Goal: Task Accomplishment & Management: Use online tool/utility

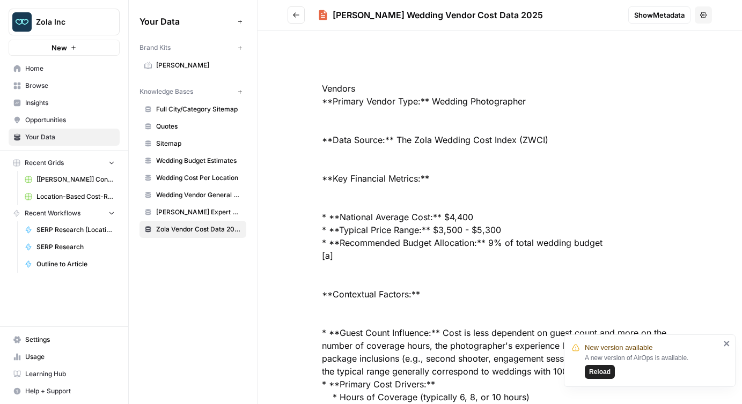
scroll to position [2794, 0]
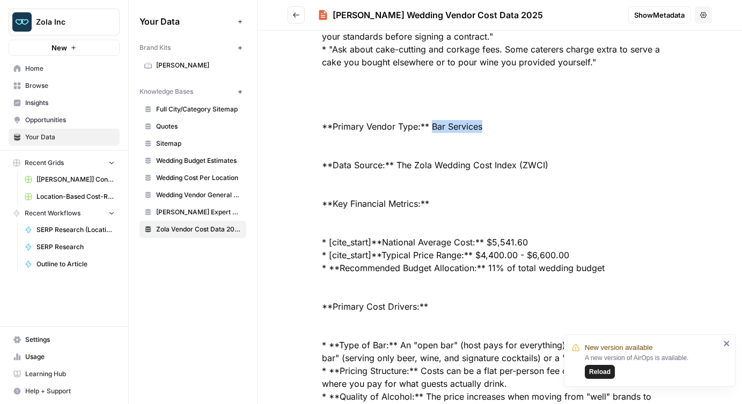
click at [507, 131] on div at bounding box center [499, 23] width 424 height 5522
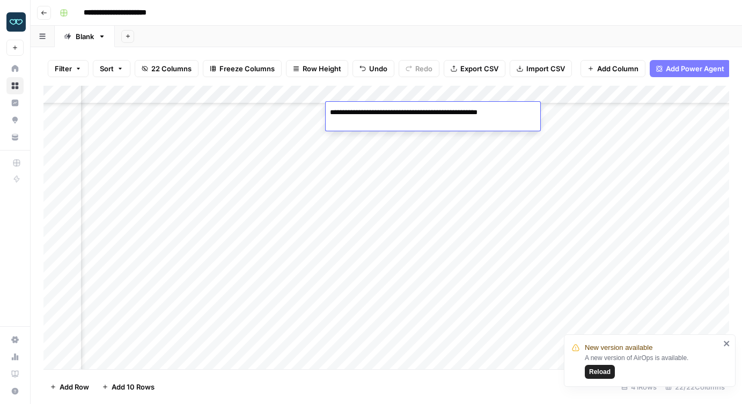
scroll to position [456, 1107]
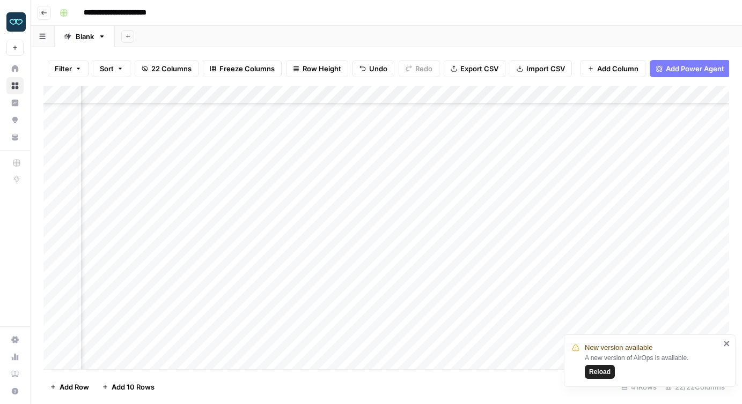
click at [374, 143] on div "Add Column" at bounding box center [385, 228] width 685 height 284
click at [371, 203] on div "Add Column" at bounding box center [385, 228] width 685 height 284
click at [471, 203] on div "Add Column" at bounding box center [385, 228] width 685 height 284
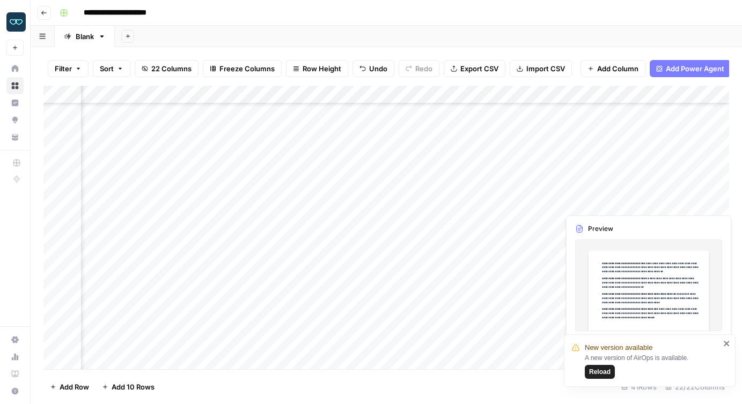
click at [589, 205] on div "Add Column" at bounding box center [385, 228] width 685 height 284
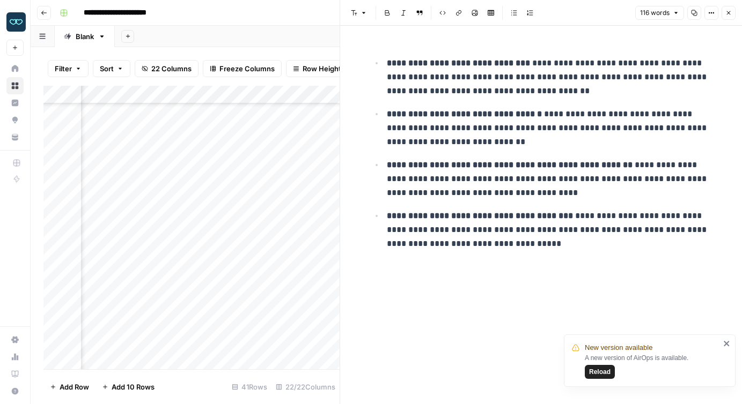
click at [707, 13] on span "Options" at bounding box center [707, 13] width 1 height 1
click at [679, 114] on span "Code" at bounding box center [678, 113] width 51 height 11
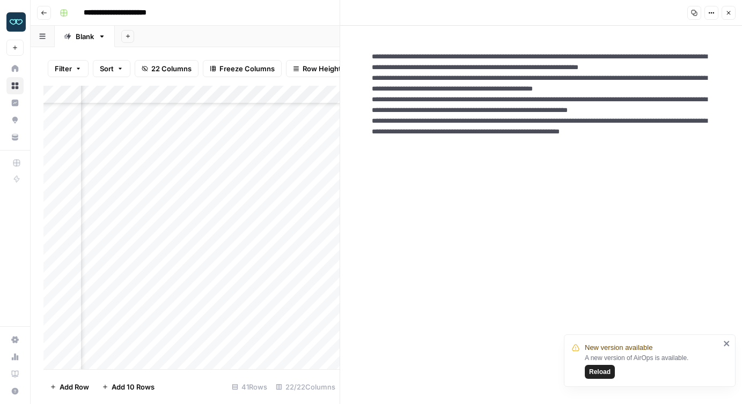
click at [523, 111] on textarea "**********" at bounding box center [541, 116] width 356 height 146
click at [726, 8] on button "Close" at bounding box center [728, 13] width 14 height 14
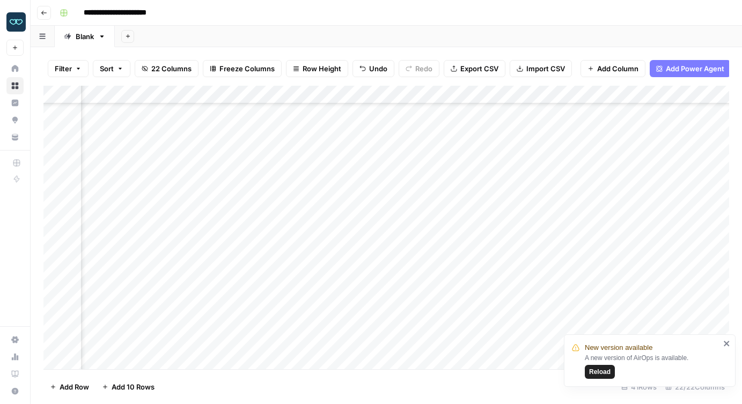
click at [259, 198] on div "Add Column" at bounding box center [385, 228] width 685 height 284
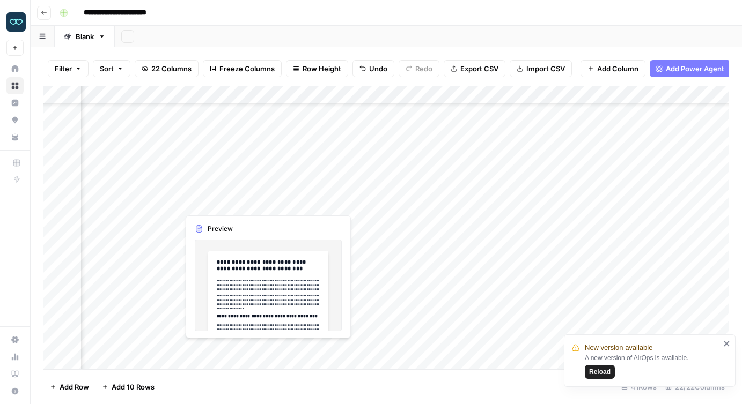
click at [259, 198] on div "Add Column" at bounding box center [385, 228] width 685 height 284
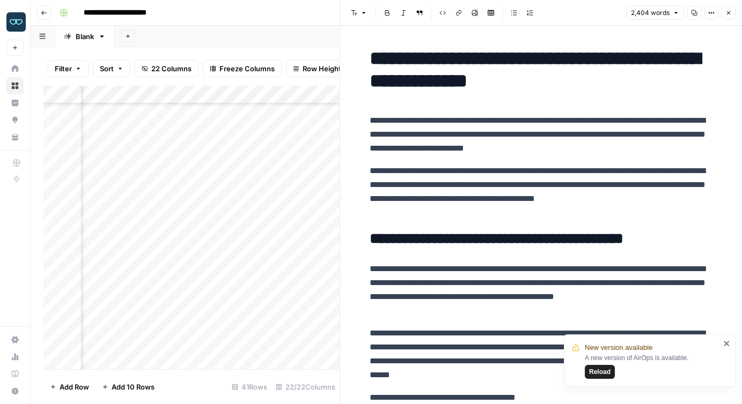
click at [464, 206] on p "**********" at bounding box center [541, 192] width 343 height 56
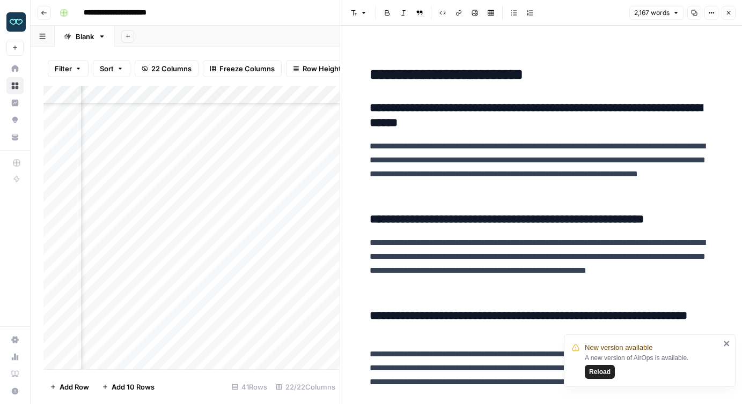
click at [711, 14] on icon "button" at bounding box center [711, 13] width 6 height 6
click at [667, 118] on span "Code" at bounding box center [678, 113] width 51 height 11
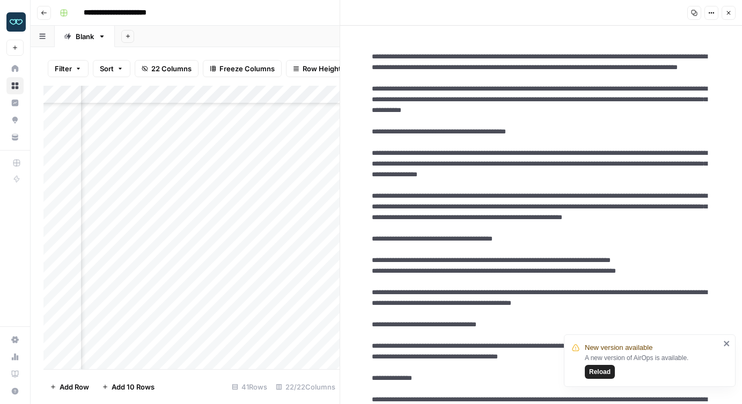
click at [691, 12] on icon "button" at bounding box center [694, 13] width 6 height 6
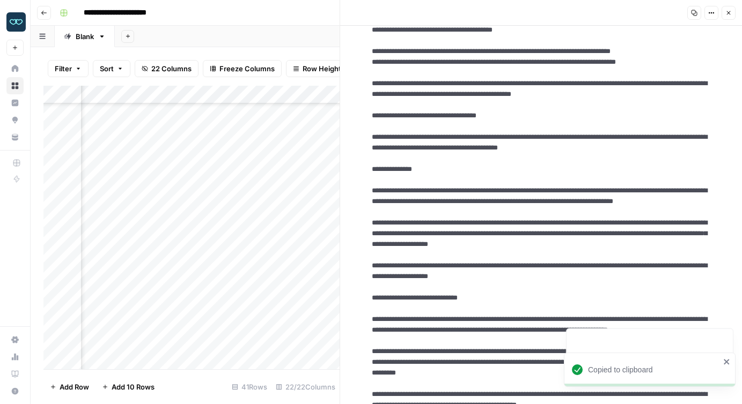
scroll to position [208, 0]
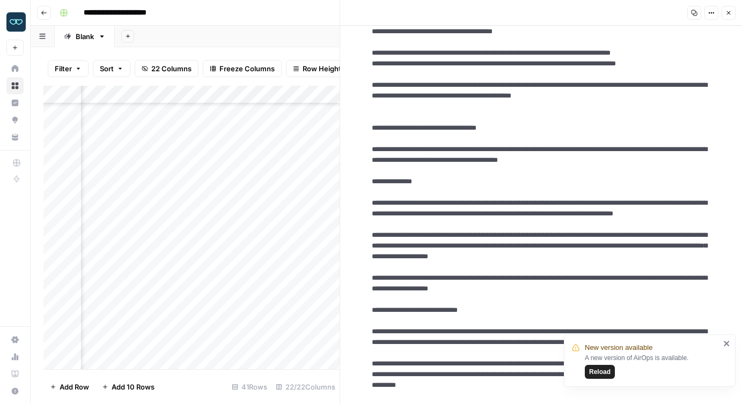
scroll to position [10, 0]
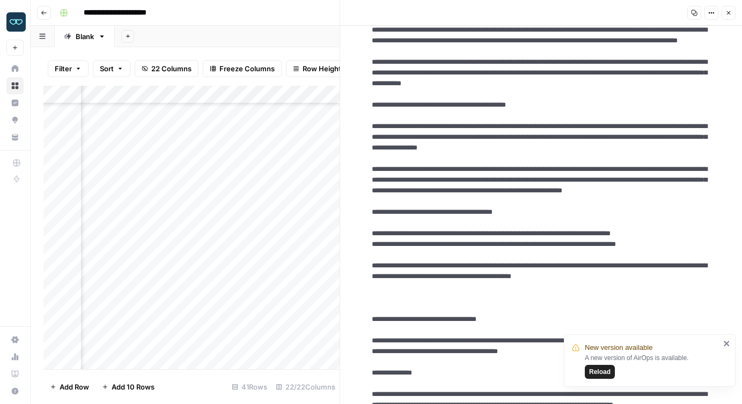
paste textarea "**********"
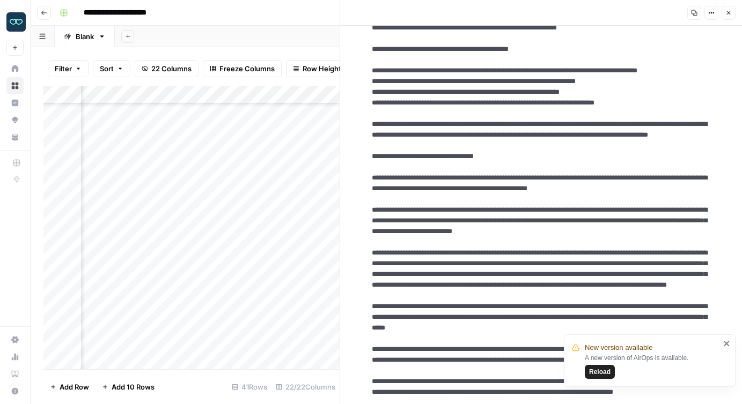
scroll to position [1242, 0]
click at [726, 345] on icon "close" at bounding box center [727, 344] width 8 height 9
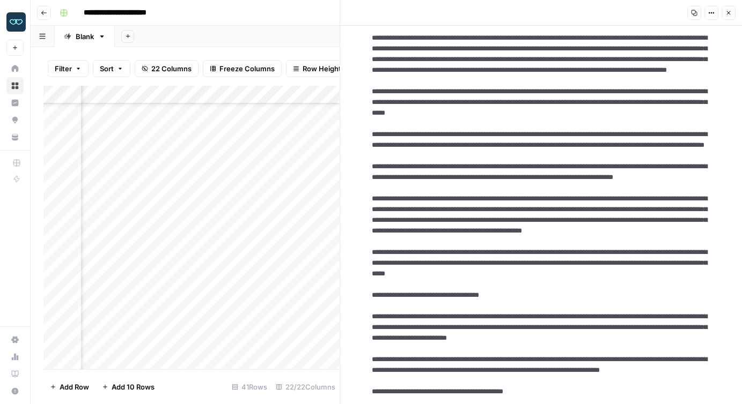
scroll to position [1457, 0]
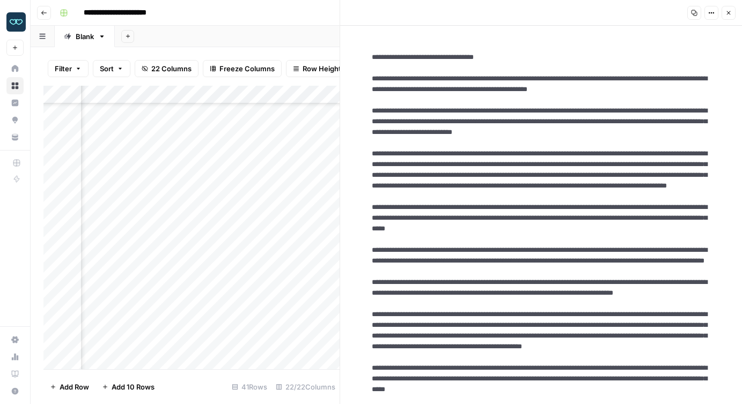
paste textarea "**********"
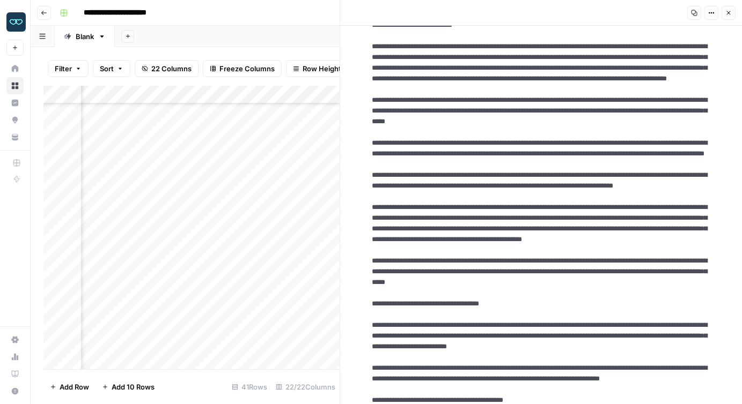
scroll to position [1394, 0]
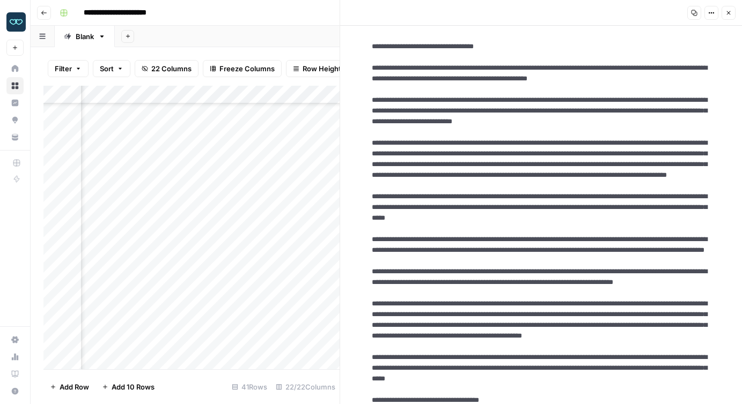
type textarea "**********"
click at [693, 11] on icon "button" at bounding box center [694, 13] width 6 height 6
